Goal: Task Accomplishment & Management: Complete application form

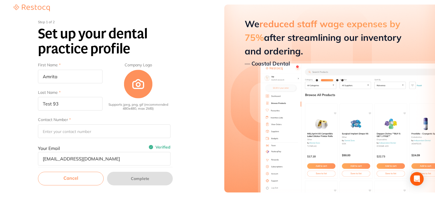
click at [85, 179] on link "Cancel" at bounding box center [71, 179] width 66 height 14
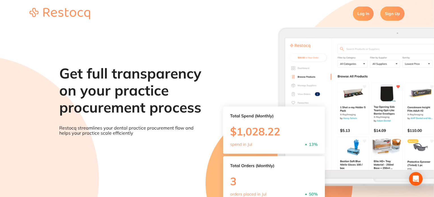
click at [361, 18] on link "Log In" at bounding box center [363, 14] width 21 height 14
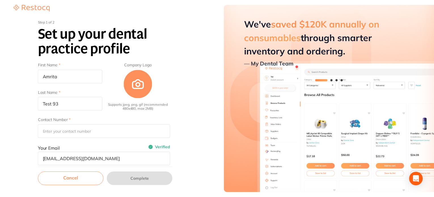
scroll to position [148, 0]
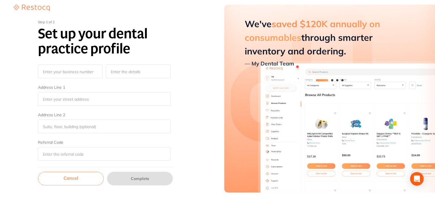
click at [75, 181] on link "Cancel" at bounding box center [71, 179] width 66 height 14
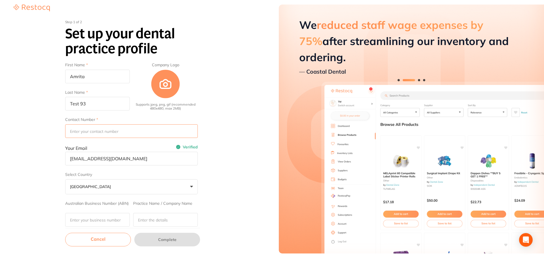
click at [90, 130] on input "Contact Number" at bounding box center [131, 131] width 133 height 14
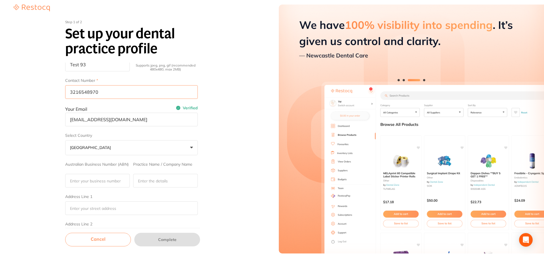
scroll to position [85, 0]
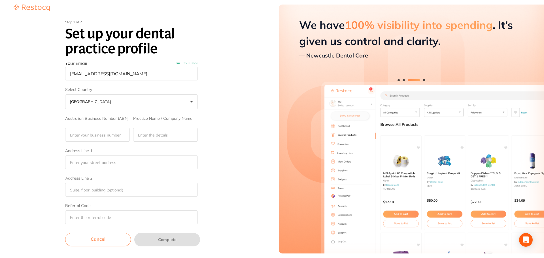
type input "3216548970"
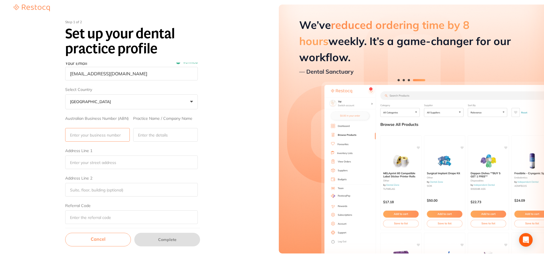
click at [101, 140] on input "Australian Business Number (ABN)" at bounding box center [97, 135] width 65 height 14
type input "321654"
click at [152, 135] on input "Practice Name / Company Name" at bounding box center [165, 135] width 65 height 14
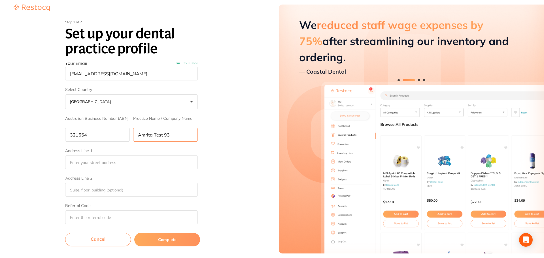
drag, startPoint x: 137, startPoint y: 138, endPoint x: 123, endPoint y: 137, distance: 14.2
click at [123, 137] on div "Australian Business Number (ABN) 321654 Practice Name / Company Name Amrita Tes…" at bounding box center [131, 128] width 133 height 25
type input "Amrita Test 93"
click at [111, 157] on input "Address Line 1" at bounding box center [131, 163] width 133 height 14
paste input "Amrita Test 93"
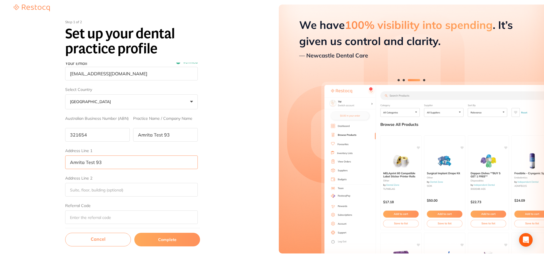
type input "Amrita Test 93"
click at [79, 191] on input "Address Line 2" at bounding box center [131, 190] width 133 height 14
paste input "Amrita Test 93"
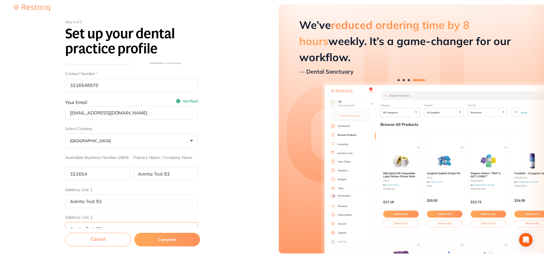
scroll to position [88, 0]
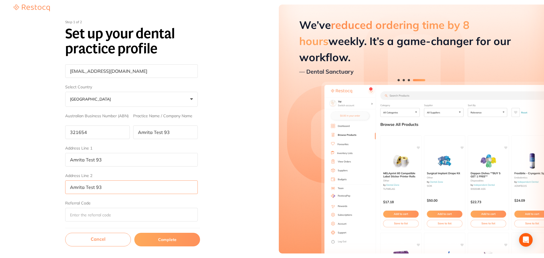
type input "Amrita Test 93"
click at [159, 237] on button "Complete" at bounding box center [167, 240] width 66 height 14
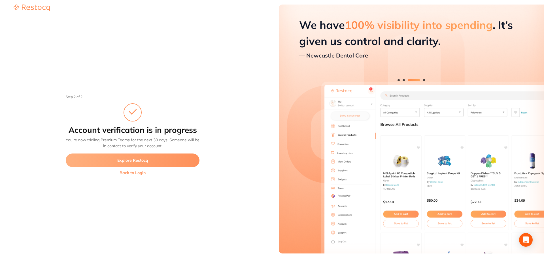
click at [139, 174] on button "Back to Login" at bounding box center [133, 173] width 134 height 5
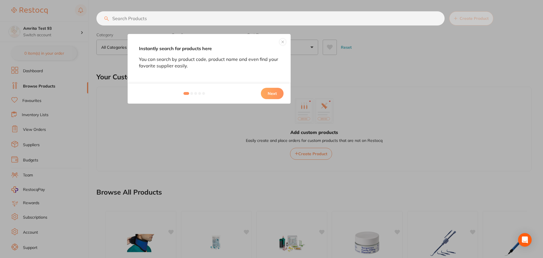
click at [269, 97] on button "Next" at bounding box center [272, 93] width 23 height 11
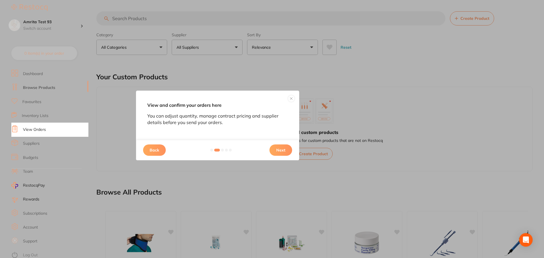
click at [278, 147] on button "Next" at bounding box center [280, 149] width 23 height 11
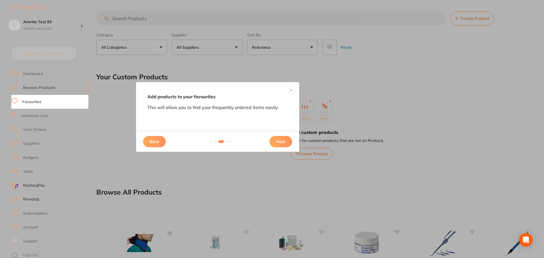
click at [277, 142] on button "Next" at bounding box center [280, 141] width 23 height 11
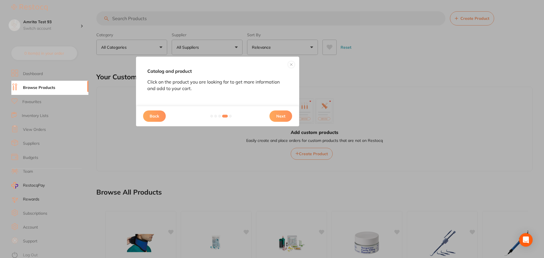
click at [278, 117] on button "Next" at bounding box center [280, 115] width 23 height 11
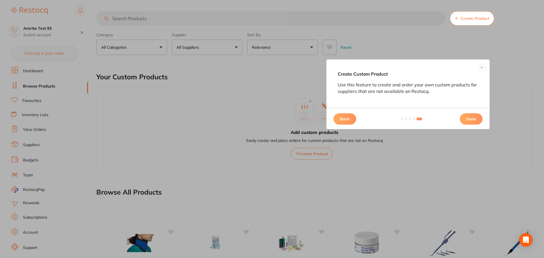
click at [476, 118] on button "Done" at bounding box center [471, 118] width 23 height 11
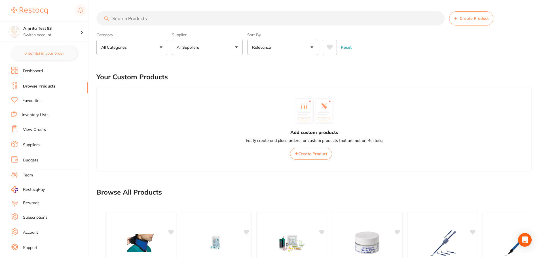
click at [34, 231] on link "Account" at bounding box center [30, 233] width 15 height 6
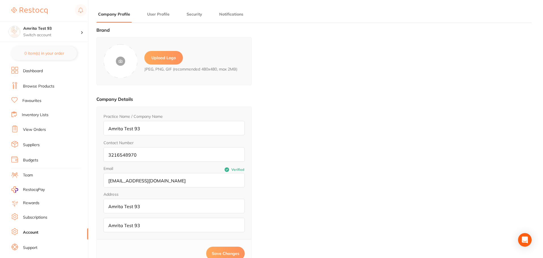
type input "Amrita"
type input "Test 93"
type input "3216548970"
type input "[EMAIL_ADDRESS][DOMAIN_NAME]"
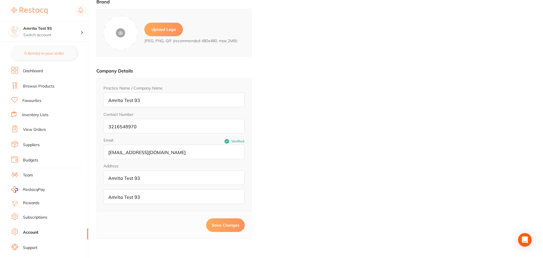
click at [44, 89] on link "Browse Products" at bounding box center [38, 87] width 31 height 6
